Goal: Browse casually

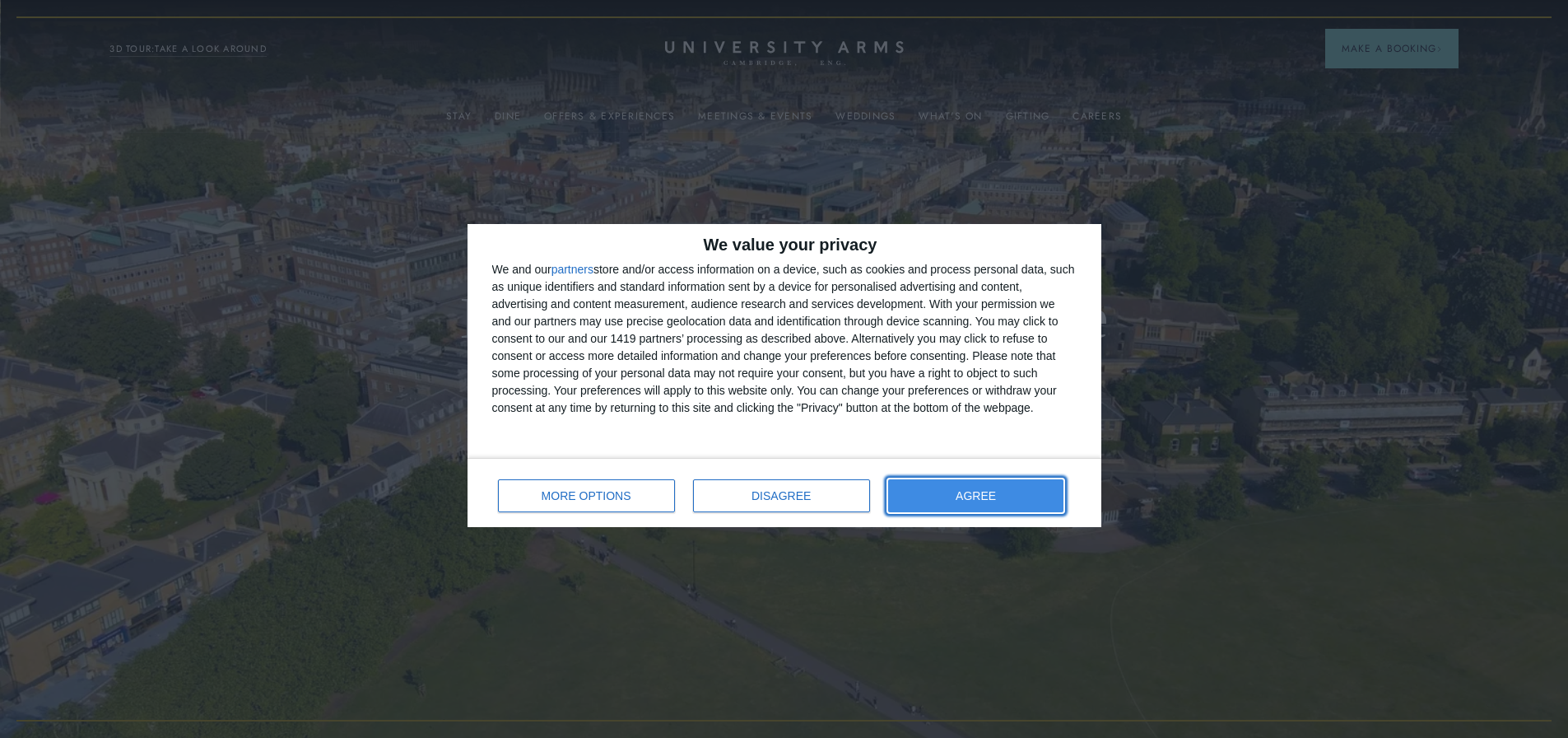
click at [961, 496] on button "AGREE" at bounding box center [976, 496] width 176 height 33
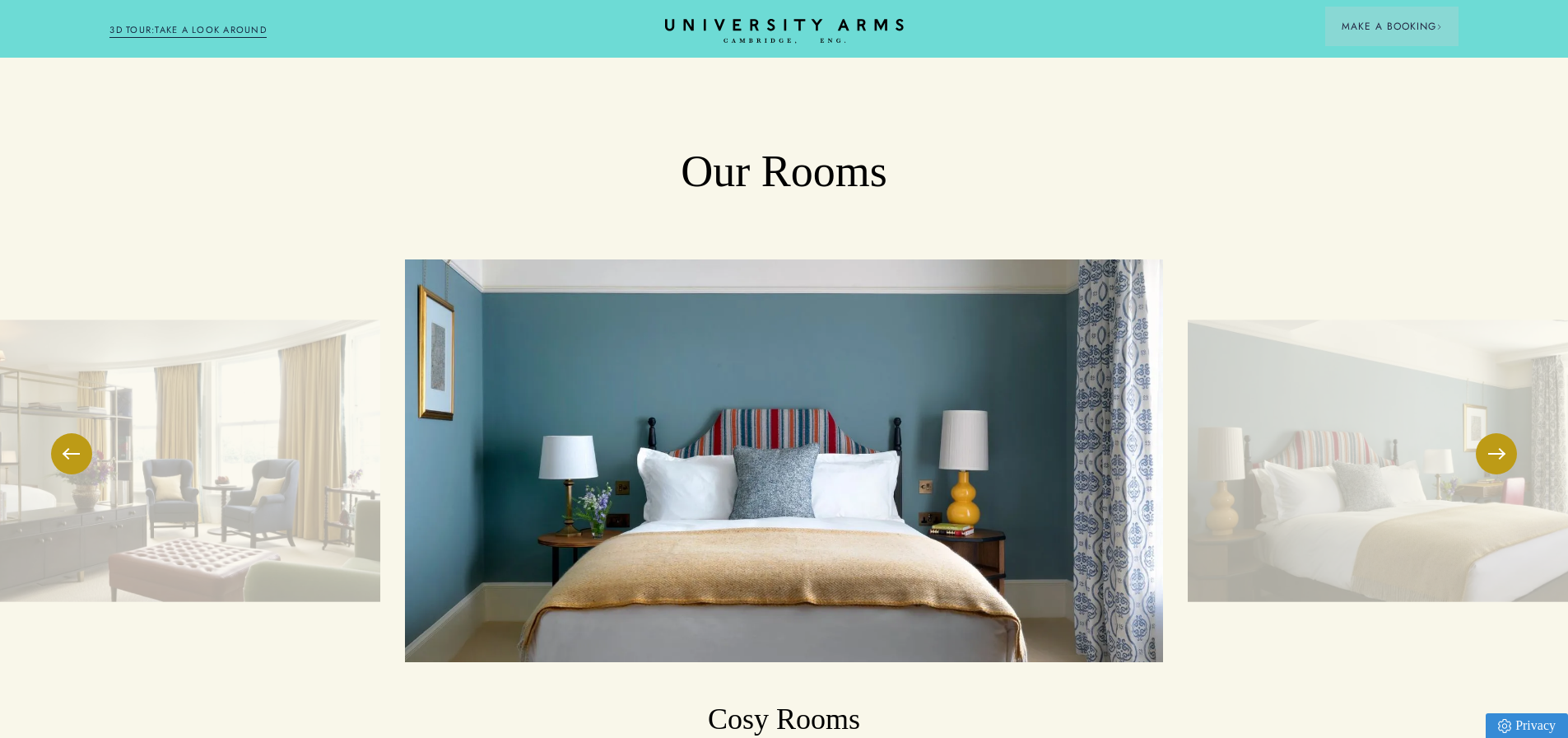
scroll to position [1400, 0]
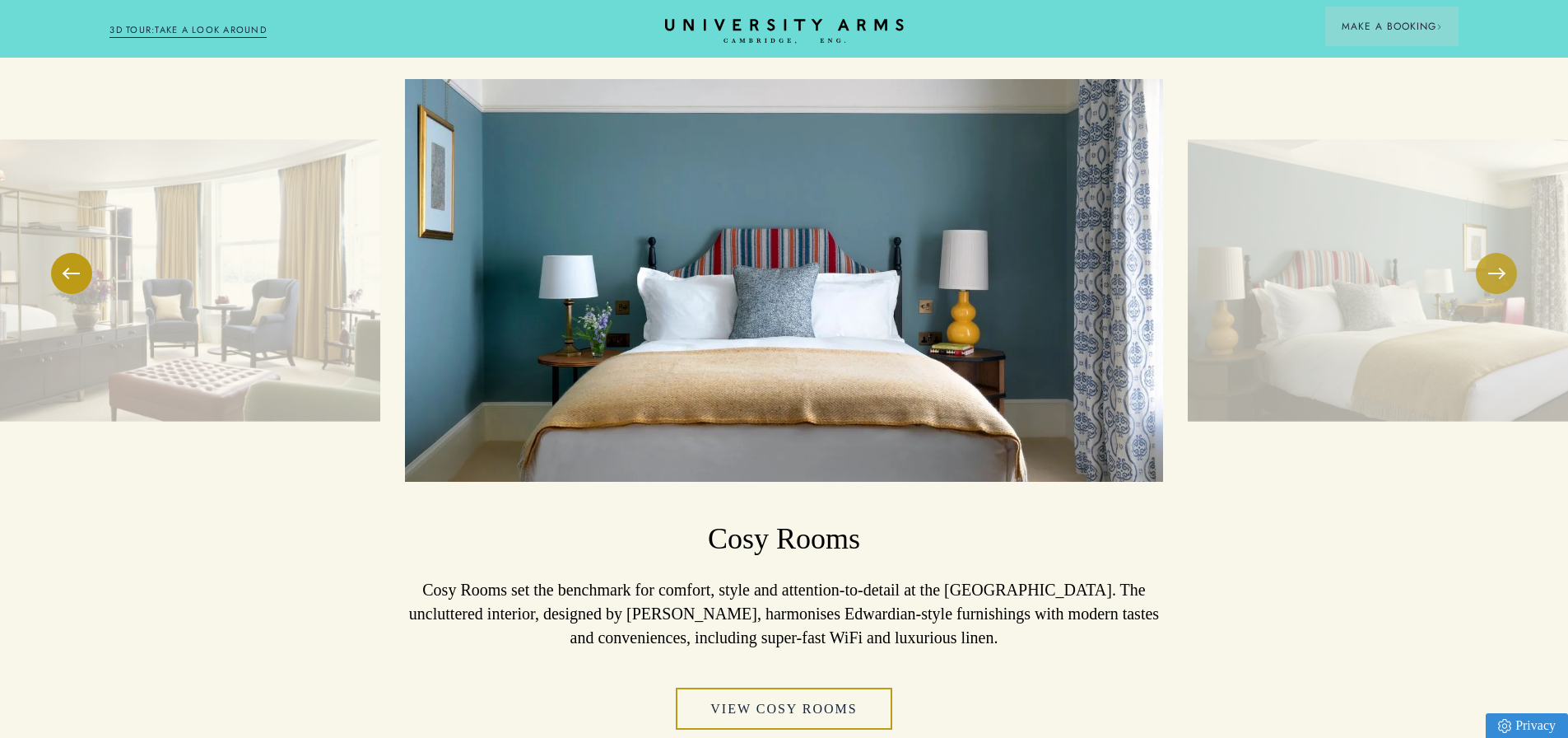
click at [1498, 283] on button at bounding box center [1496, 273] width 41 height 41
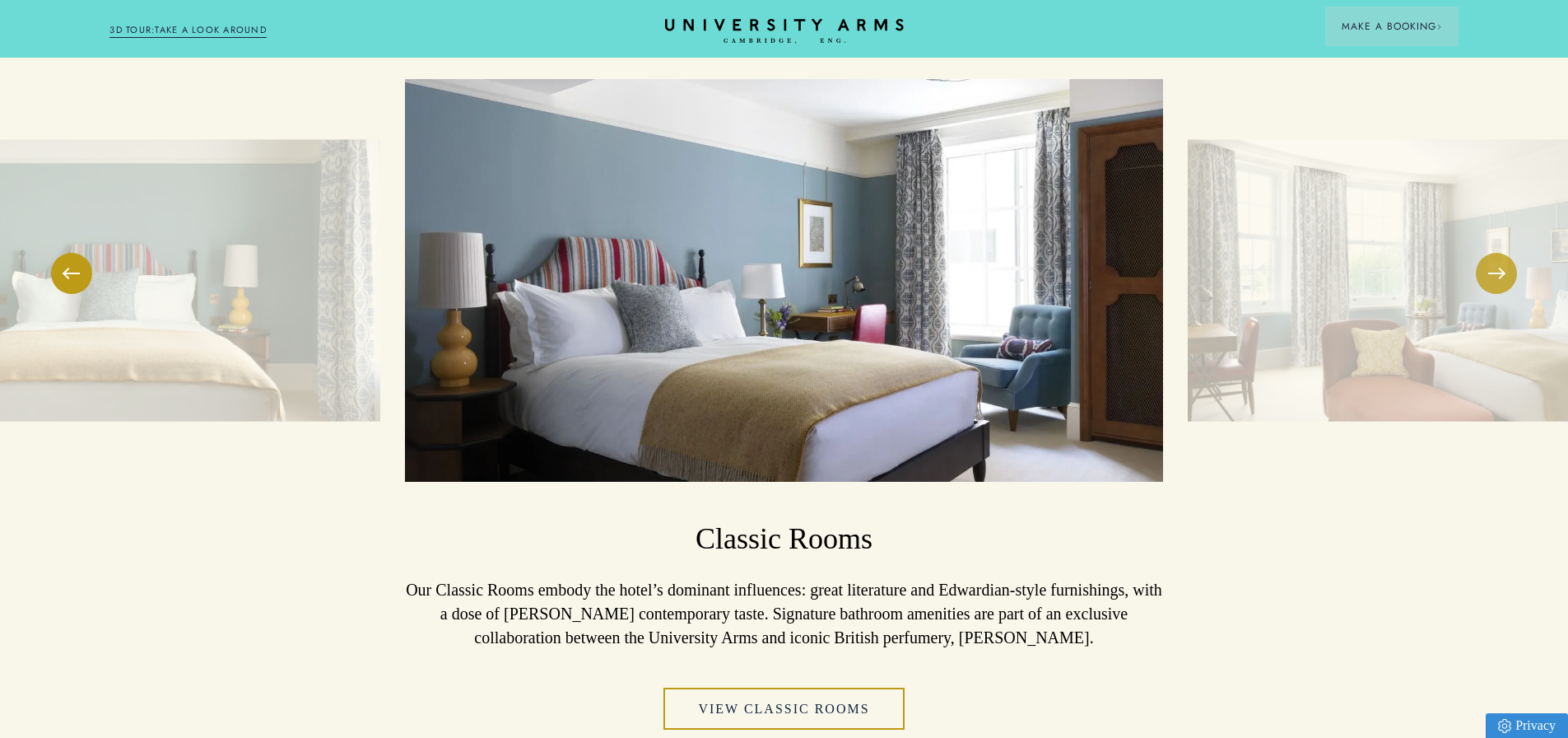
click at [1498, 283] on button at bounding box center [1496, 273] width 41 height 41
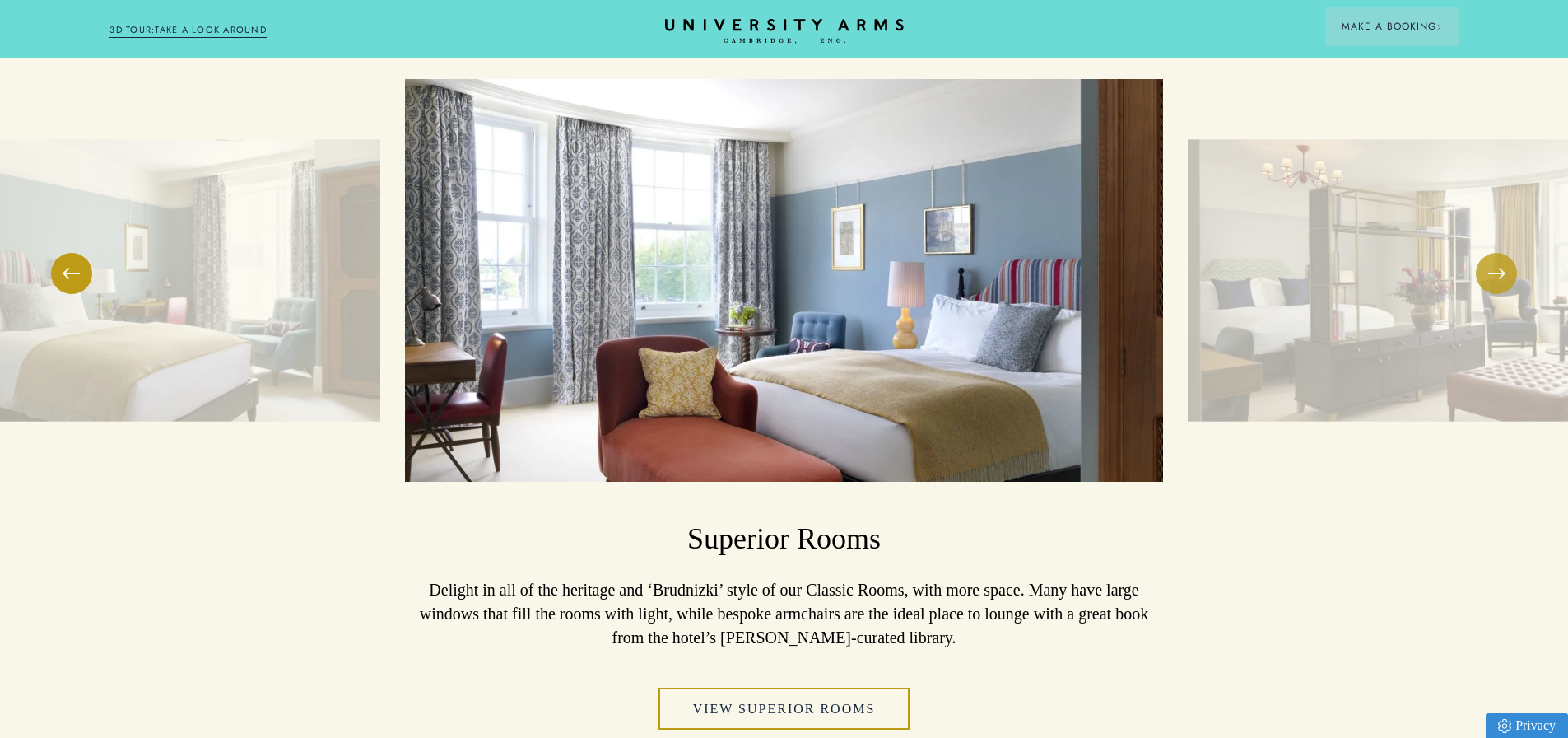
click at [1498, 283] on button at bounding box center [1496, 273] width 41 height 41
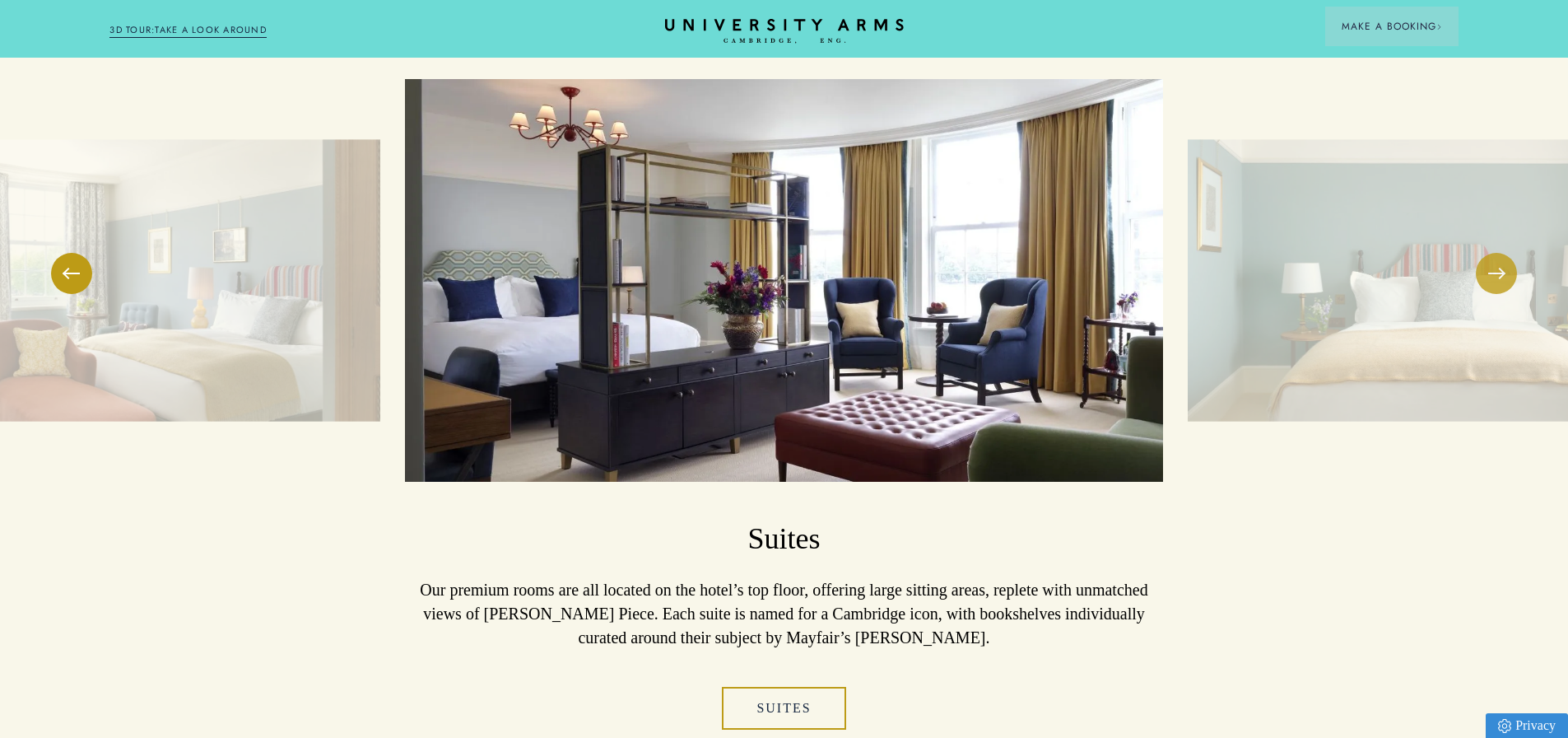
click at [1498, 283] on button at bounding box center [1496, 273] width 41 height 41
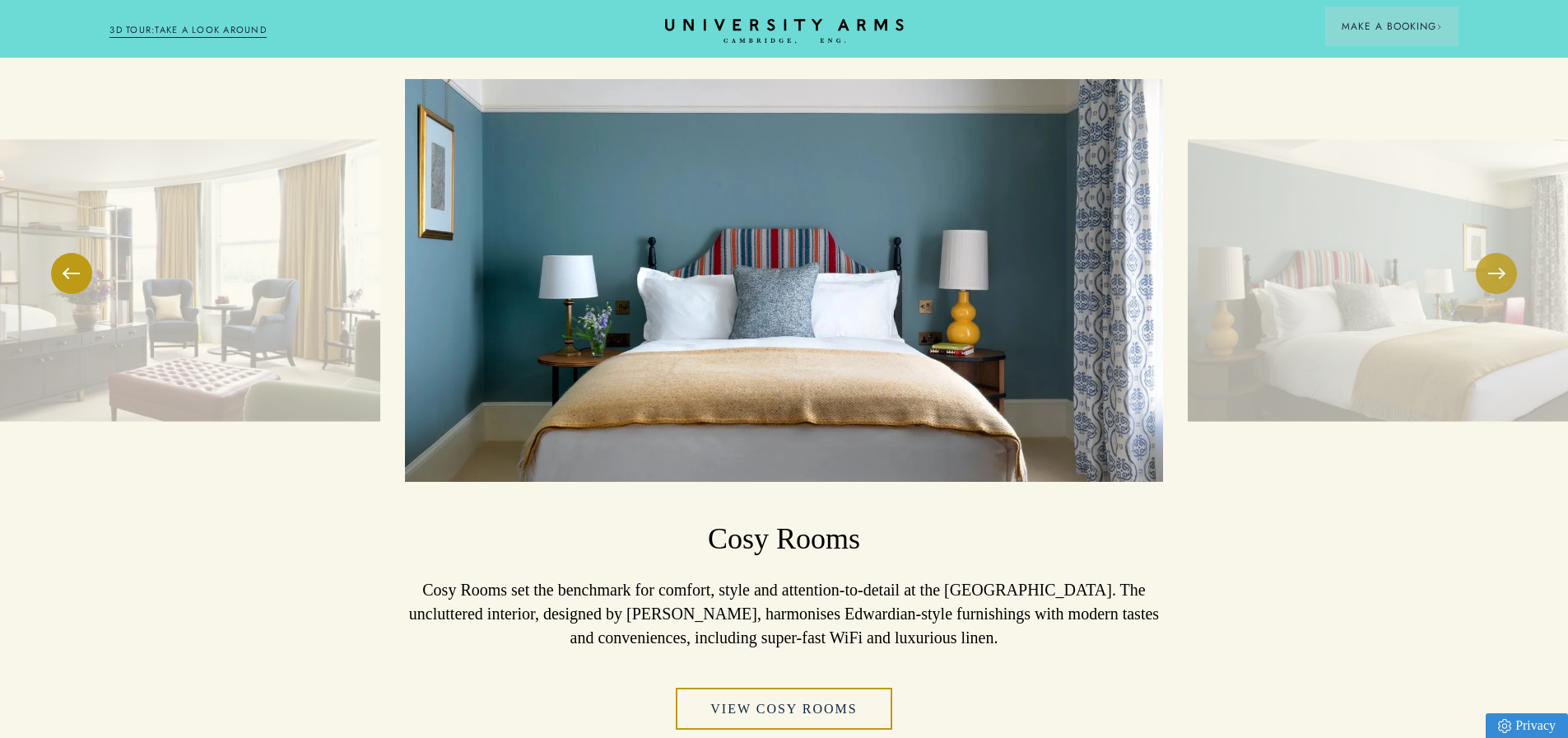
click at [1498, 283] on button at bounding box center [1496, 273] width 41 height 41
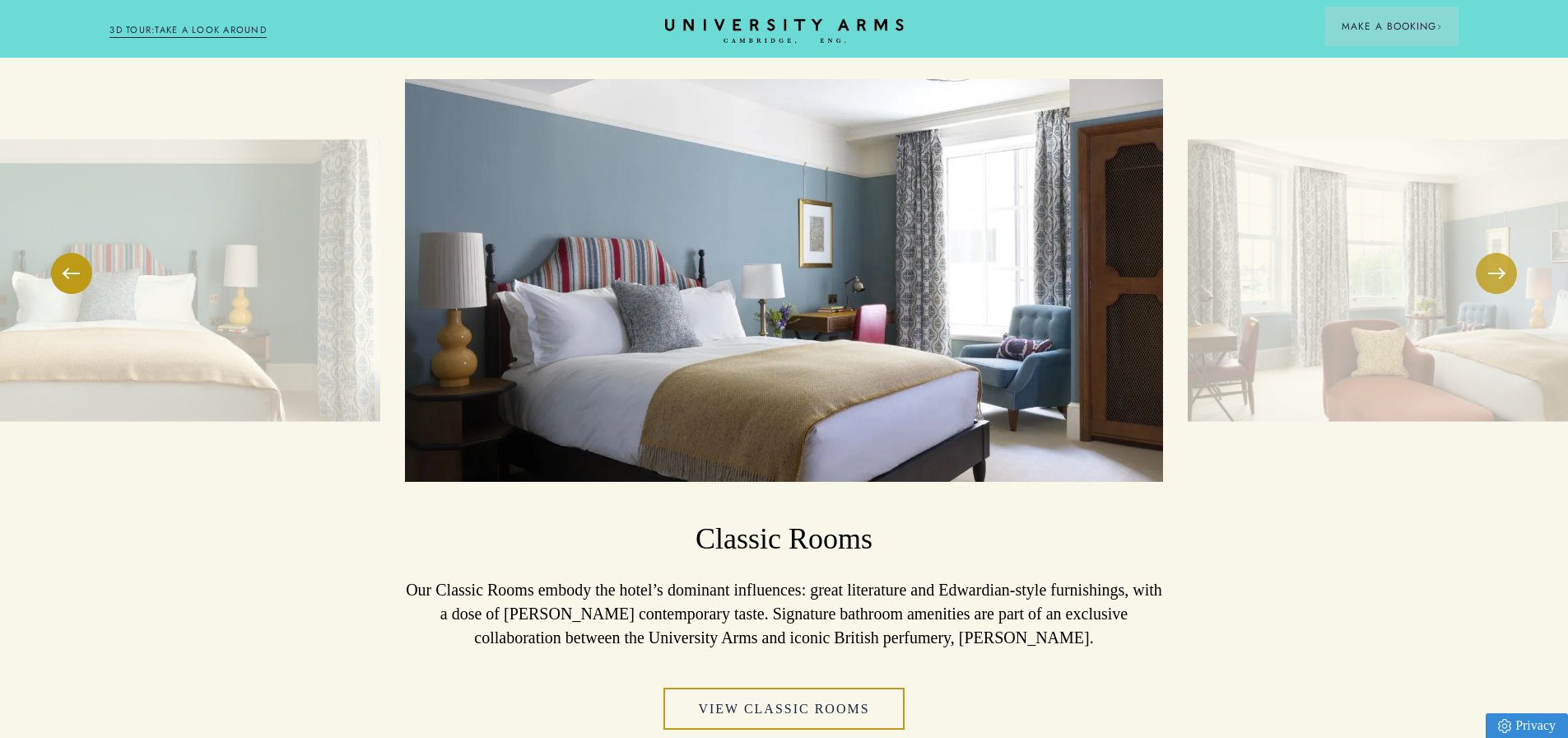
click at [1498, 283] on button at bounding box center [1496, 273] width 41 height 41
click at [1497, 280] on button at bounding box center [1496, 273] width 41 height 41
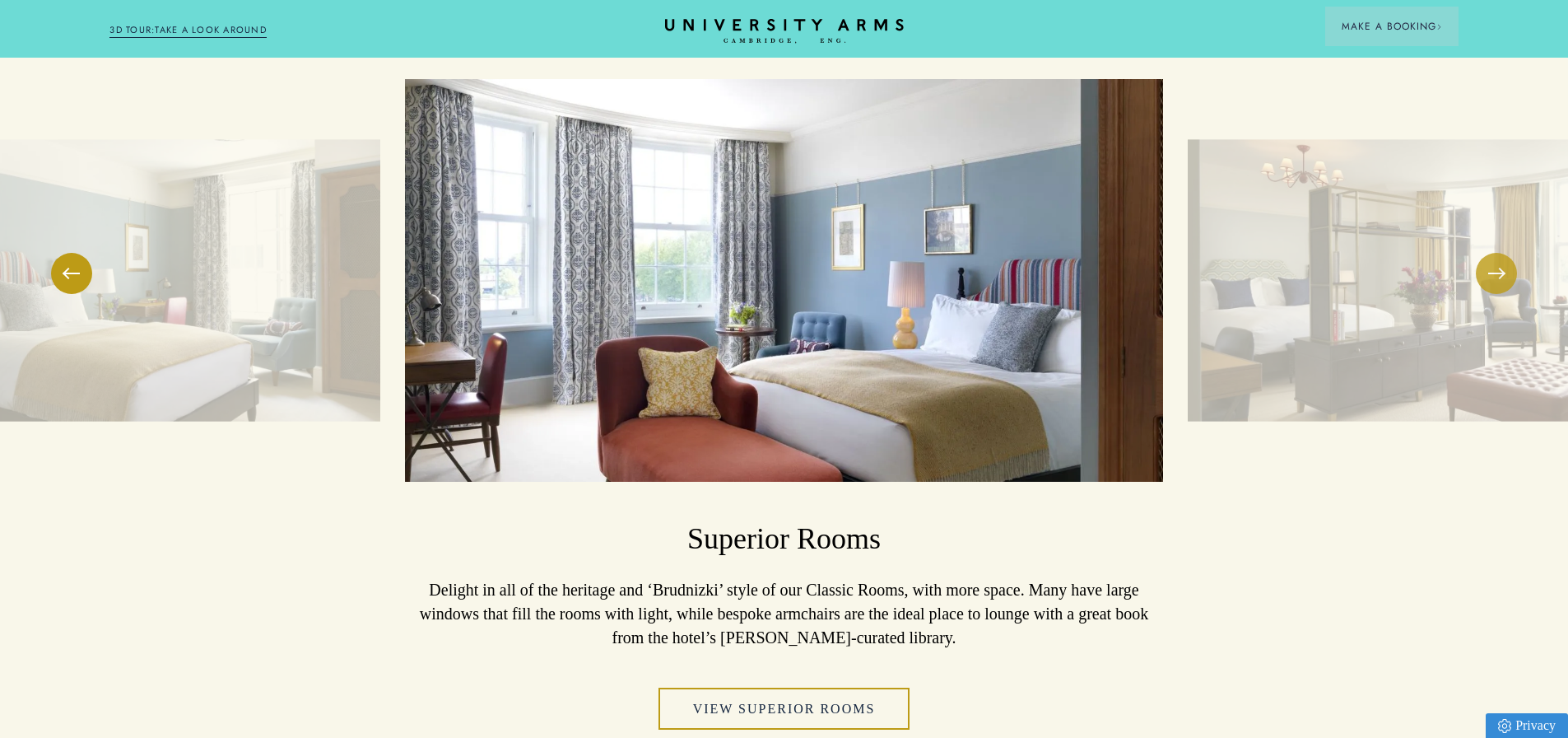
click at [1497, 280] on button at bounding box center [1496, 273] width 41 height 41
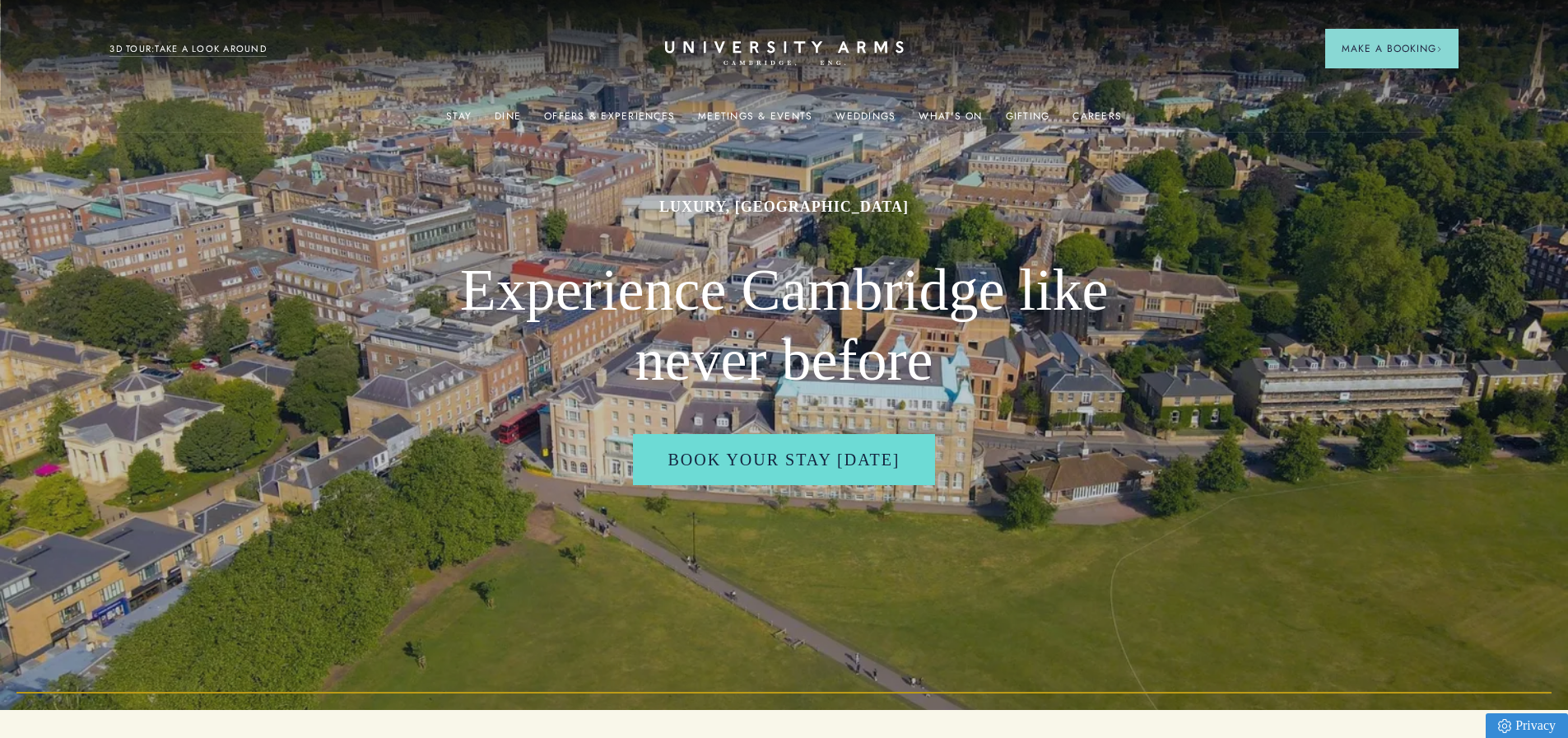
scroll to position [0, 0]
